Goal: Information Seeking & Learning: Learn about a topic

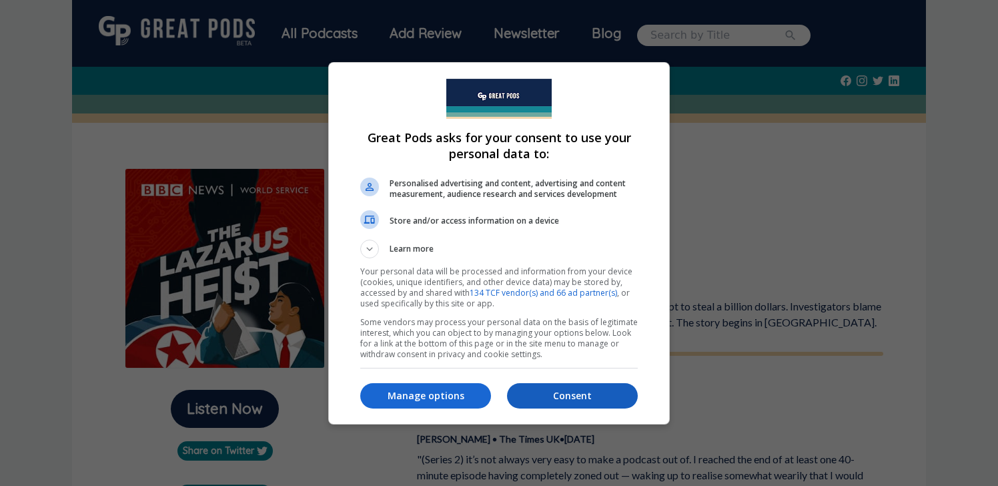
click at [558, 390] on p "Consent" at bounding box center [572, 395] width 131 height 13
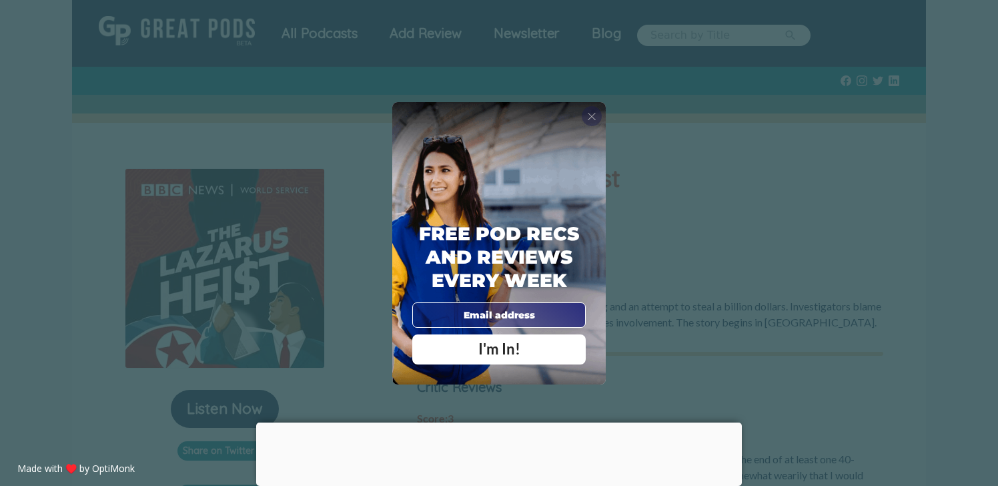
click at [590, 123] on div "X" at bounding box center [592, 116] width 20 height 20
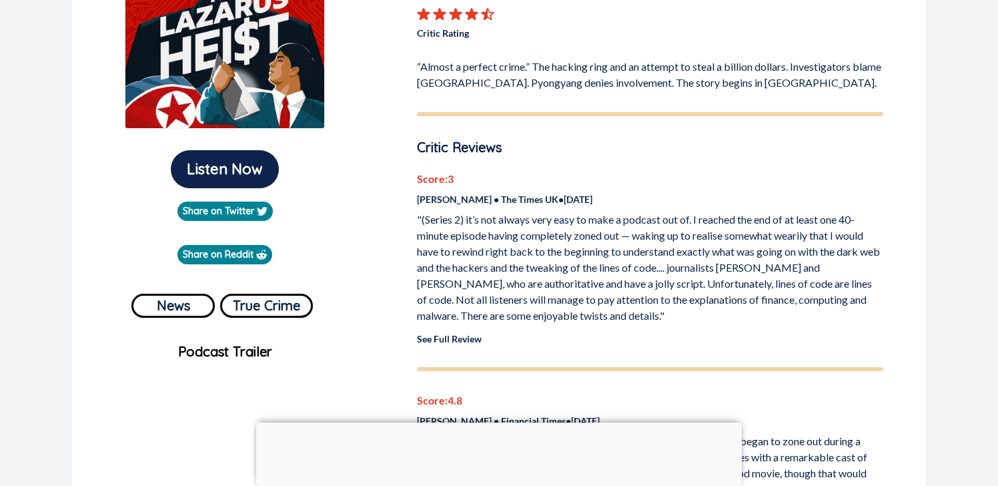
scroll to position [242, 0]
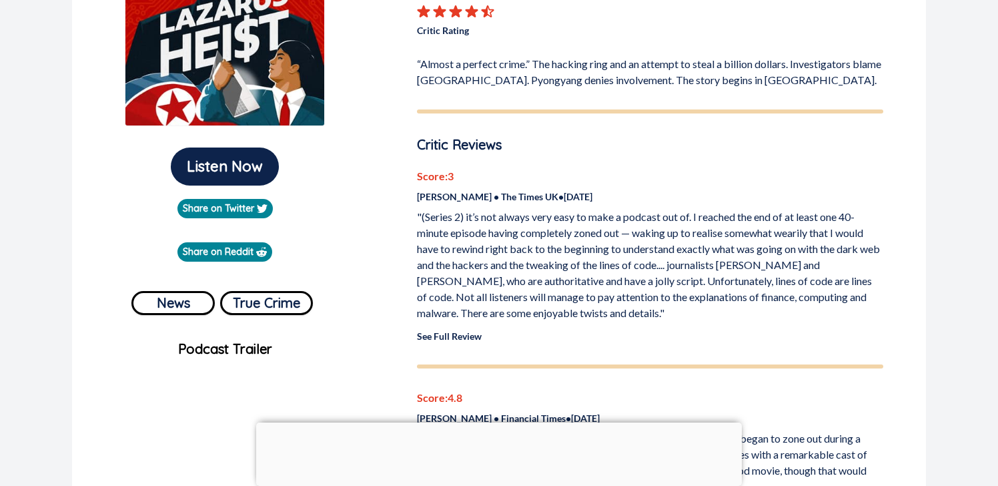
click at [453, 334] on link "See Full Review" at bounding box center [449, 335] width 65 height 11
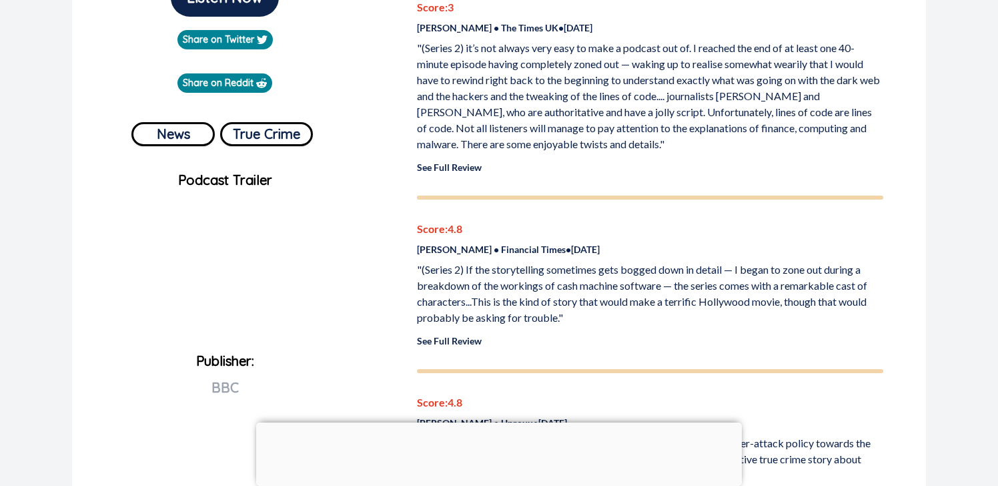
scroll to position [418, 0]
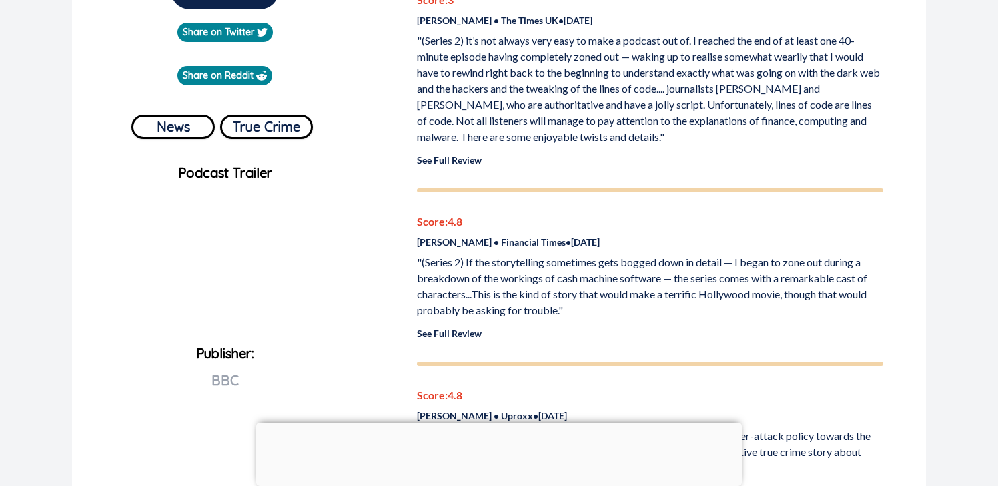
click at [456, 336] on link "See Full Review" at bounding box center [449, 333] width 65 height 11
click at [465, 334] on link "See Full Review" at bounding box center [449, 333] width 65 height 11
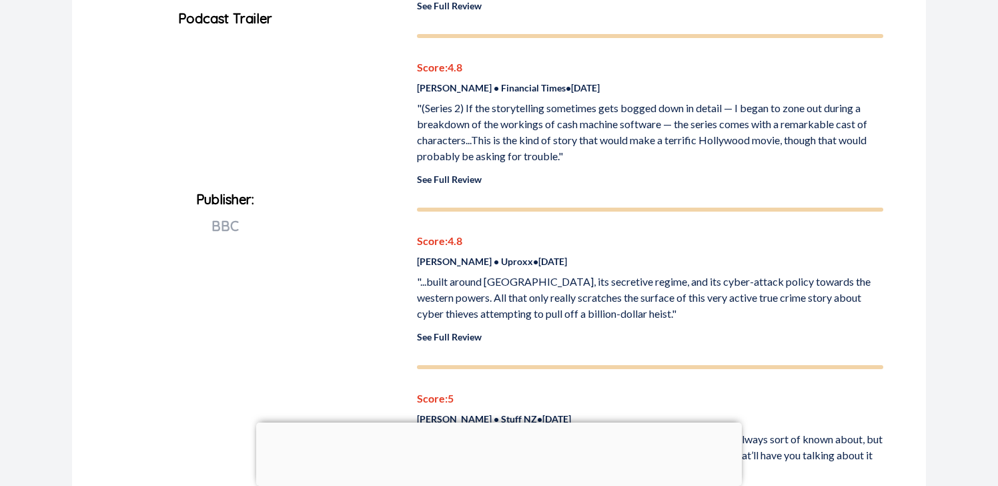
scroll to position [580, 0]
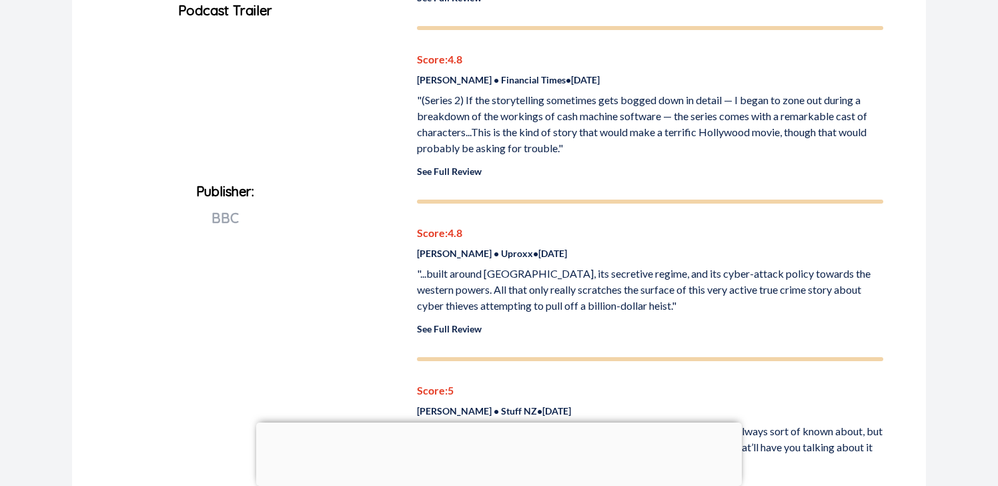
click at [465, 327] on link "See Full Review" at bounding box center [449, 328] width 65 height 11
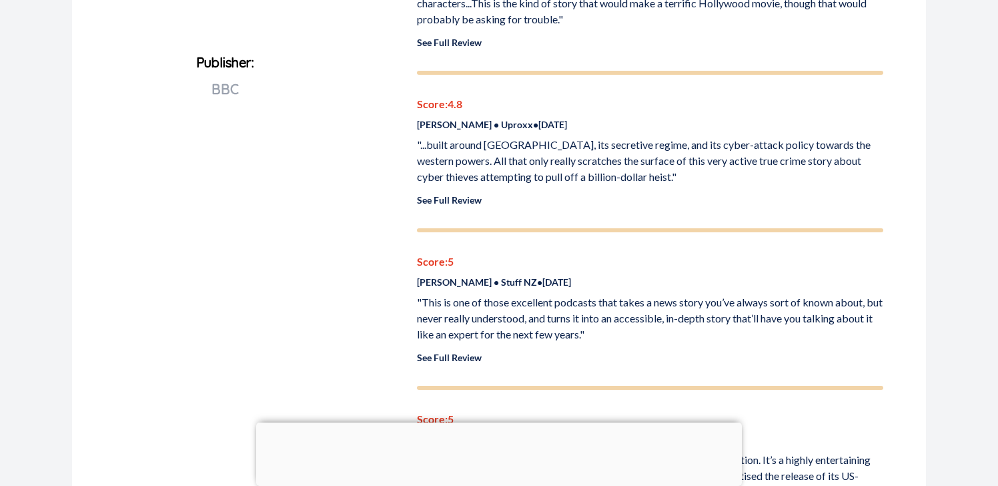
scroll to position [738, 0]
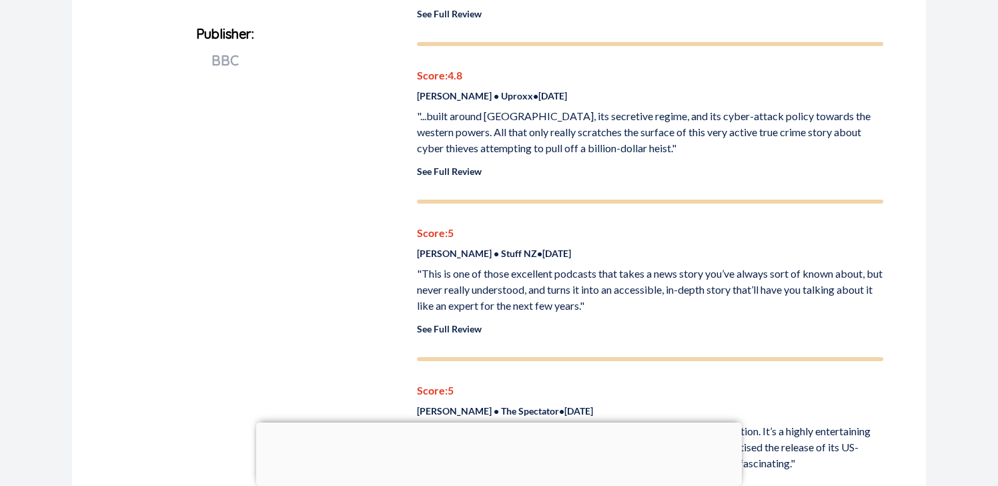
click at [456, 327] on link "See Full Review" at bounding box center [449, 328] width 65 height 11
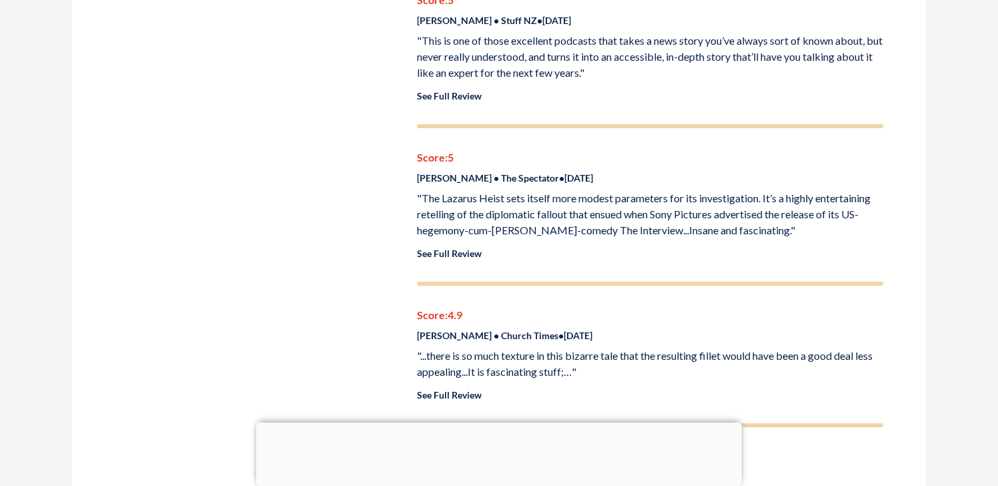
scroll to position [972, 0]
click at [458, 249] on link "See Full Review" at bounding box center [449, 251] width 65 height 11
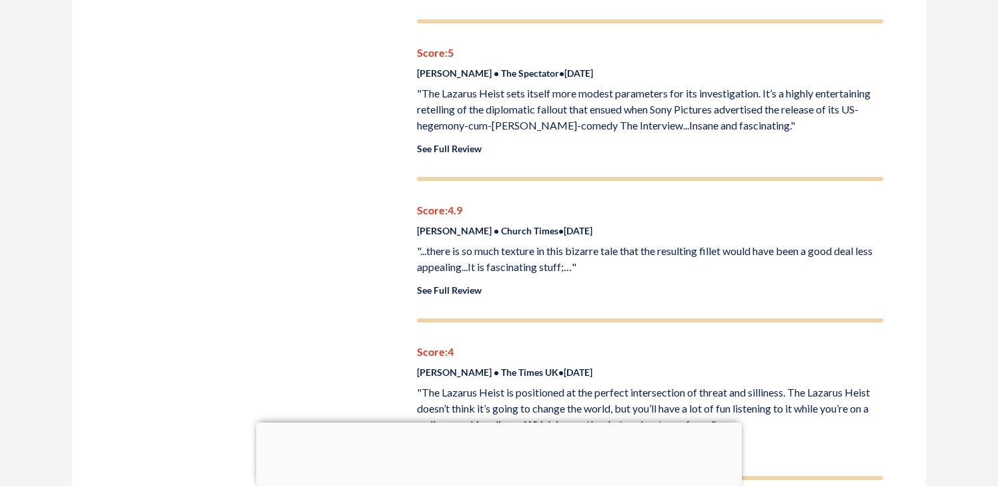
scroll to position [1082, 0]
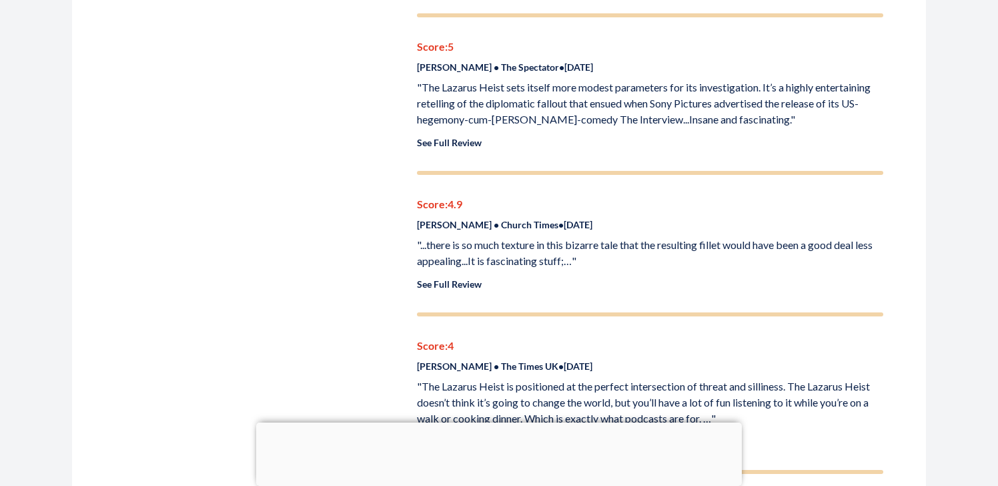
click at [456, 290] on p "See Full Review" at bounding box center [650, 284] width 466 height 14
click at [456, 282] on link "See Full Review" at bounding box center [449, 283] width 65 height 11
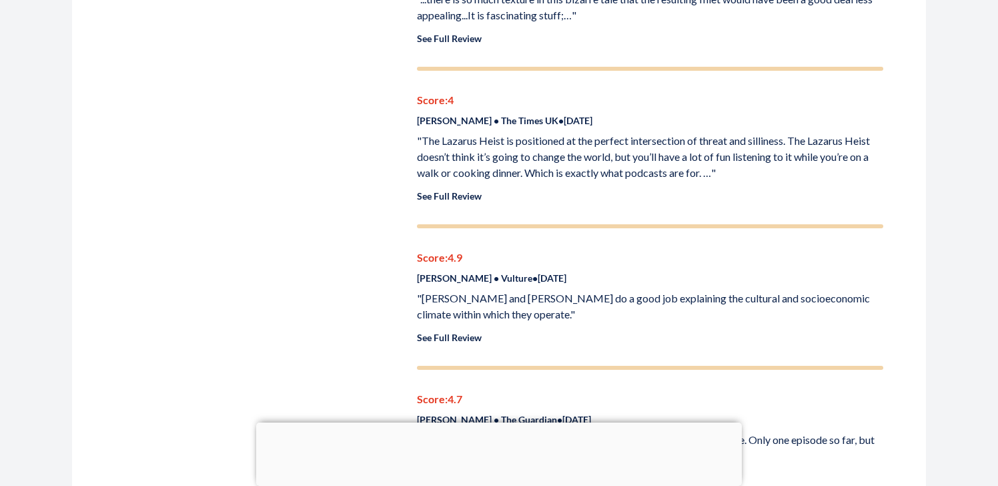
scroll to position [1330, 0]
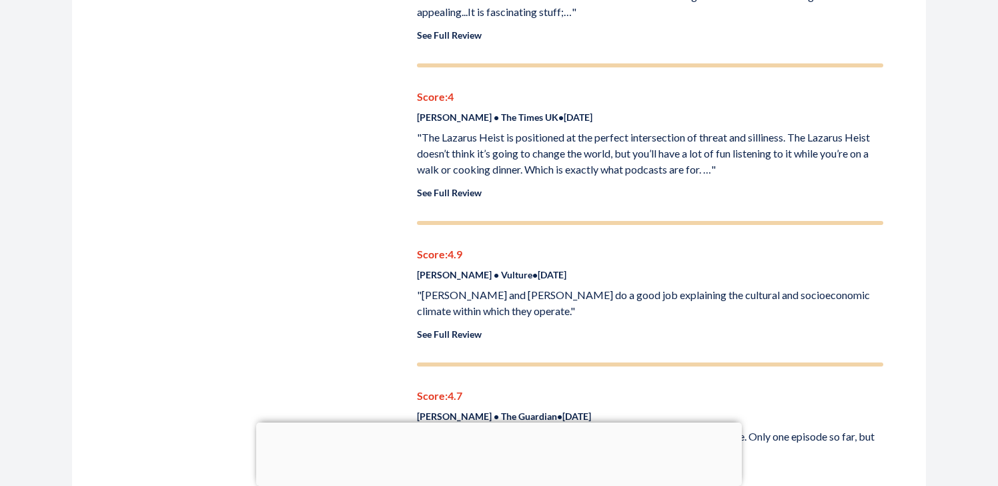
click at [464, 188] on link "See Full Review" at bounding box center [449, 192] width 65 height 11
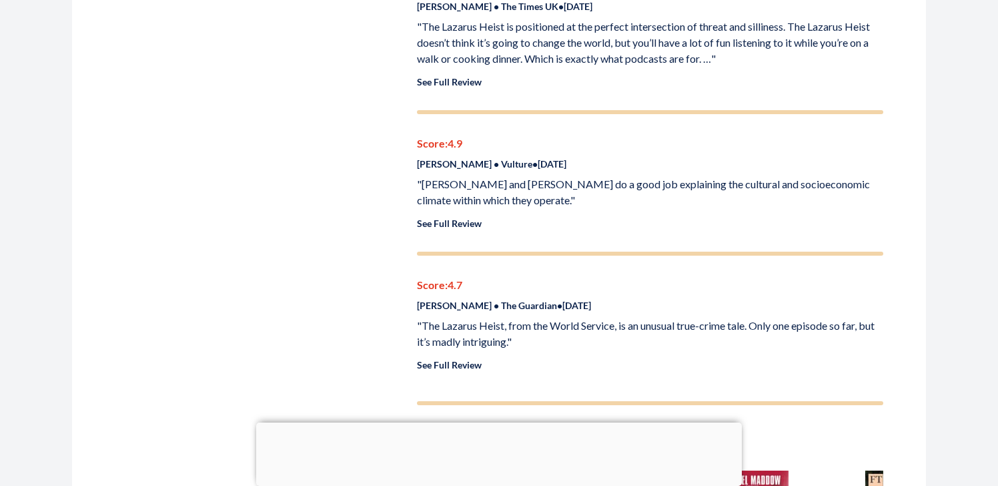
scroll to position [1443, 0]
click at [458, 225] on link "See Full Review" at bounding box center [449, 221] width 65 height 11
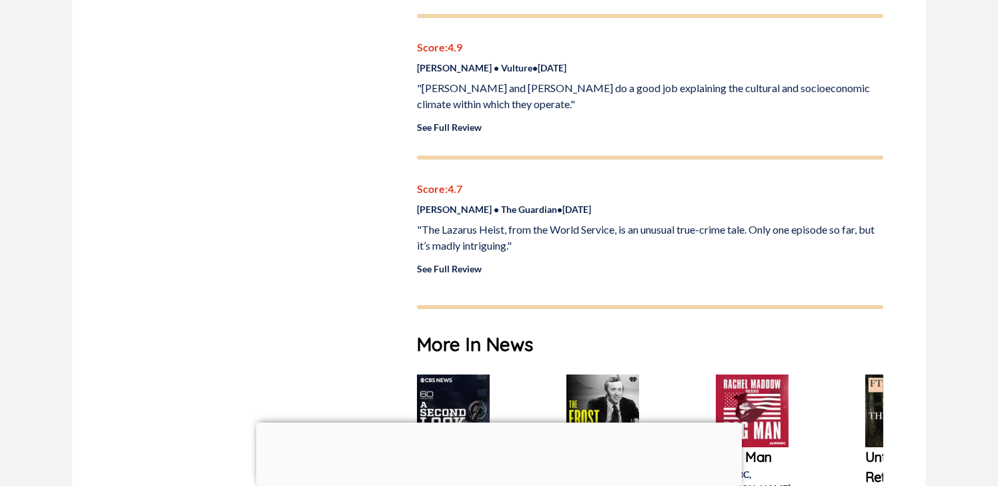
scroll to position [1542, 0]
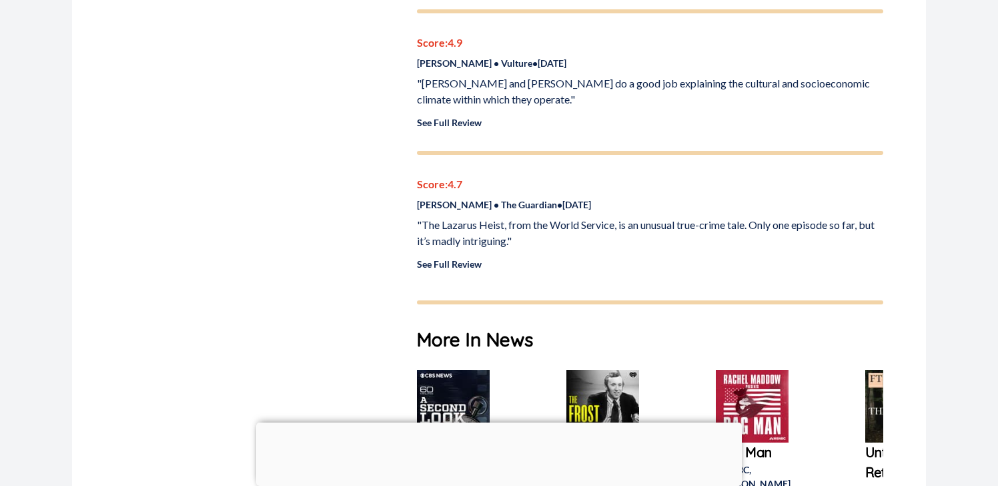
click at [448, 266] on link "See Full Review" at bounding box center [449, 263] width 65 height 11
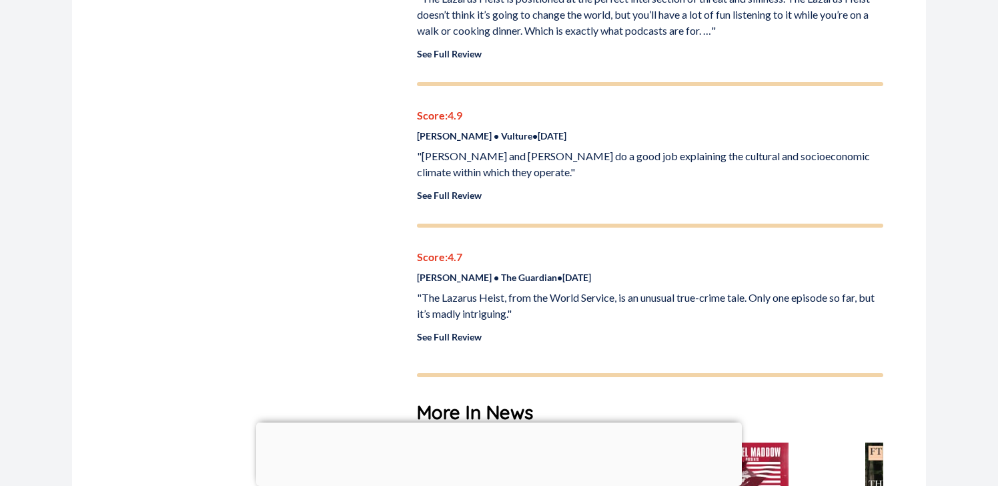
scroll to position [1471, 0]
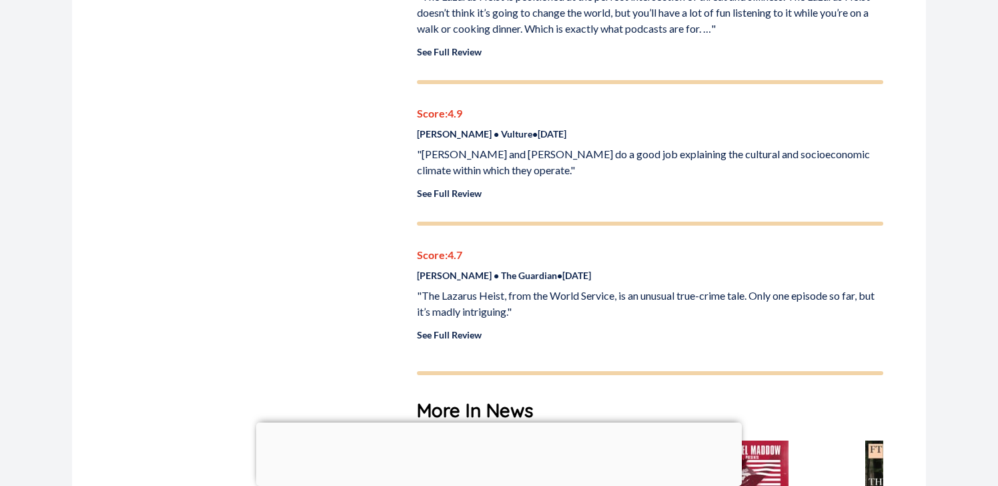
click at [462, 336] on link "See Full Review" at bounding box center [449, 334] width 65 height 11
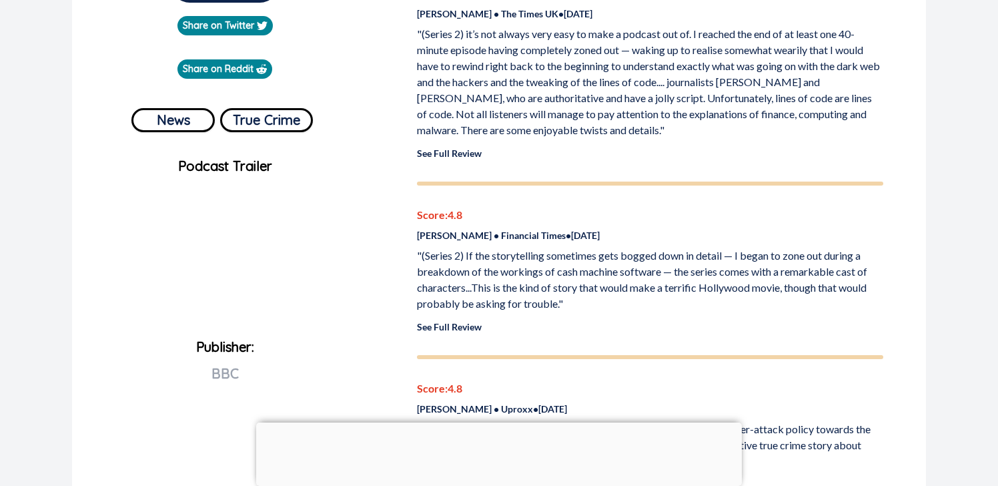
scroll to position [426, 0]
click at [430, 328] on link "See Full Review" at bounding box center [449, 325] width 65 height 11
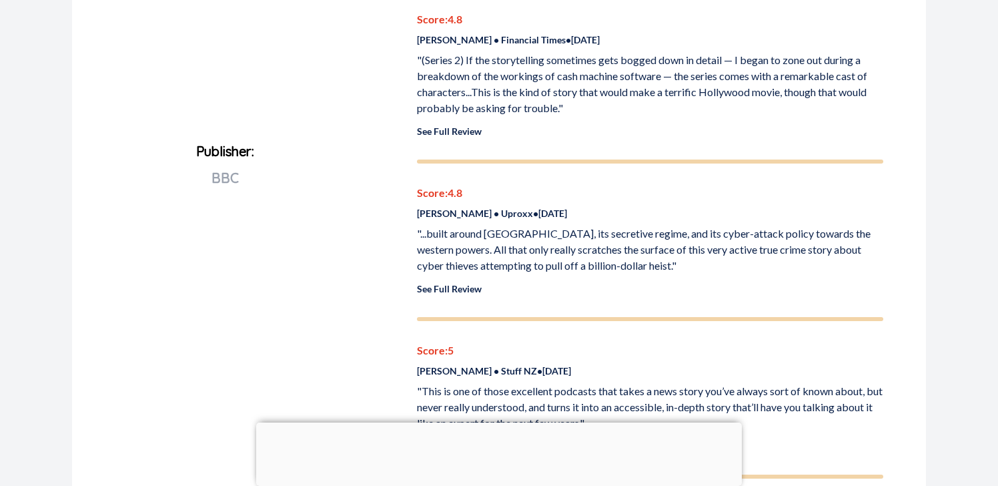
scroll to position [634, 0]
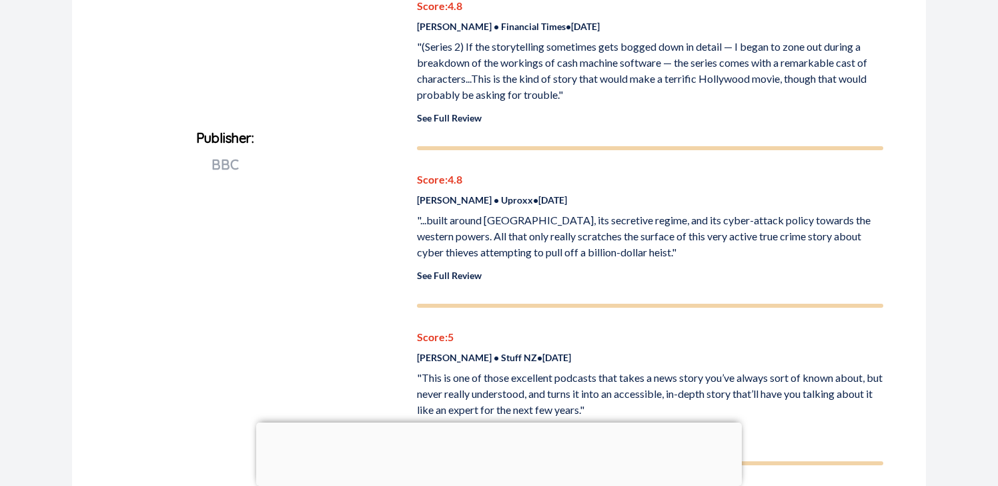
click at [463, 274] on link "See Full Review" at bounding box center [449, 275] width 65 height 11
click at [446, 280] on link "See Full Review" at bounding box center [449, 275] width 65 height 11
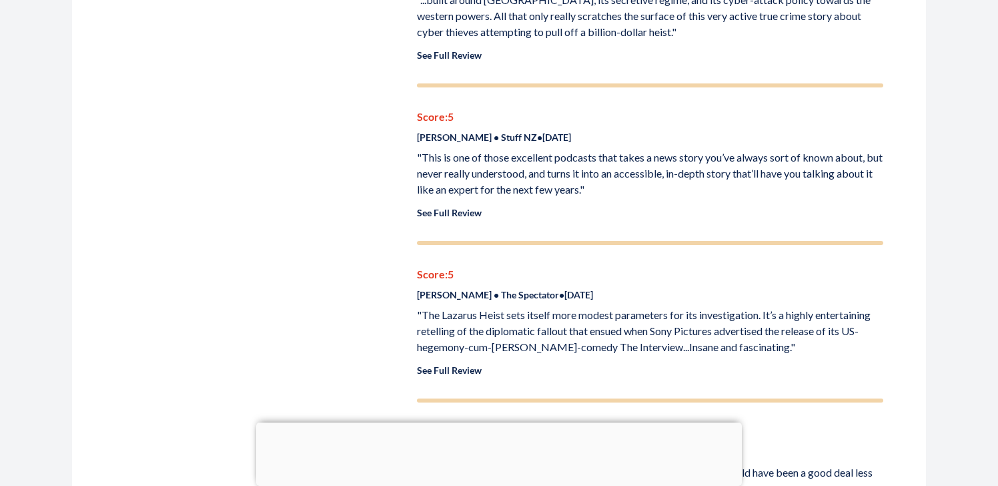
scroll to position [860, 0]
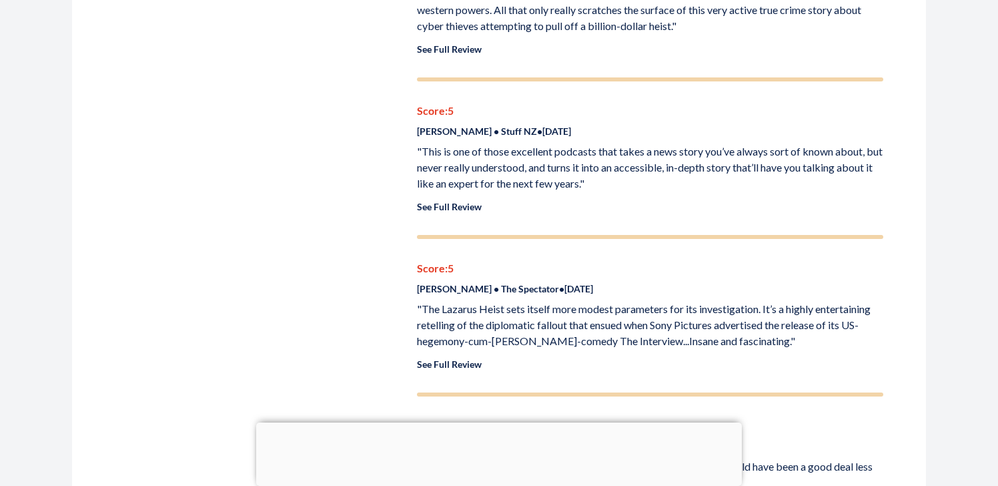
click at [450, 367] on link "See Full Review" at bounding box center [449, 363] width 65 height 11
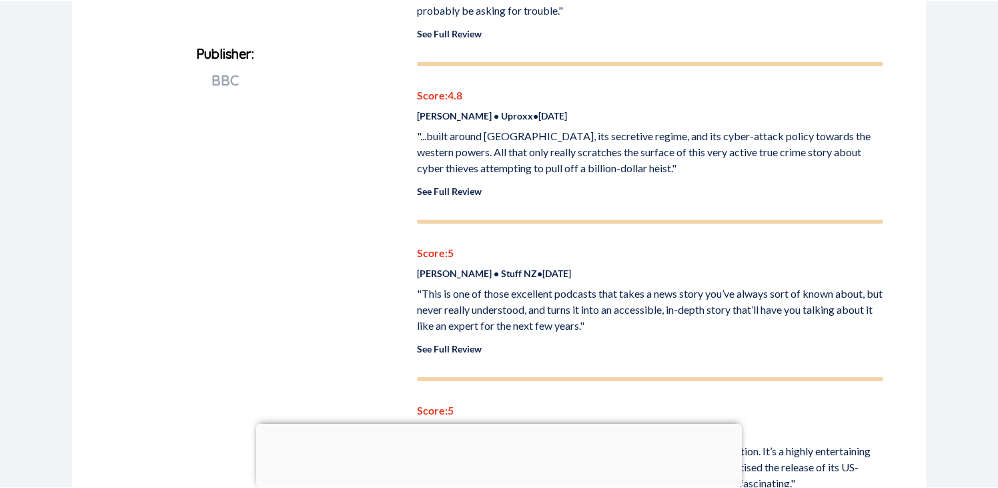
scroll to position [725, 0]
